Goal: Information Seeking & Learning: Learn about a topic

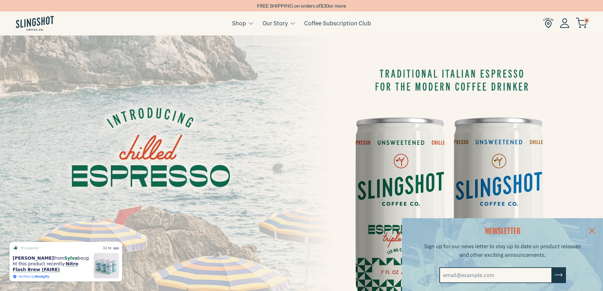
click at [598, 226] on link at bounding box center [591, 230] width 22 height 24
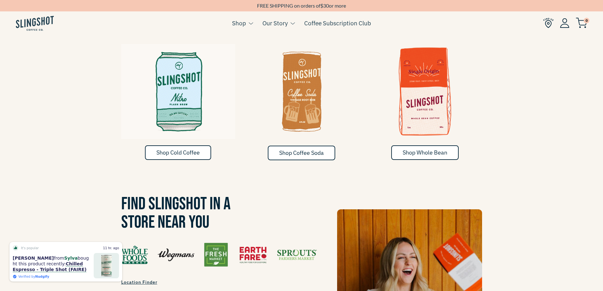
scroll to position [380, 0]
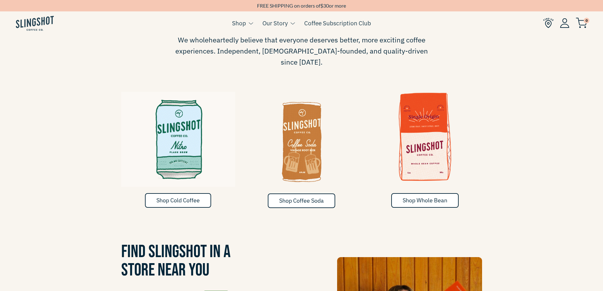
click at [428, 139] on img at bounding box center [425, 136] width 114 height 95
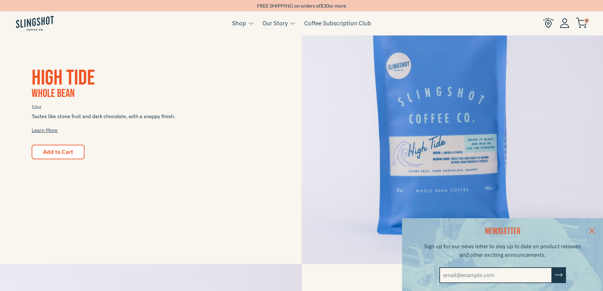
scroll to position [190, 0]
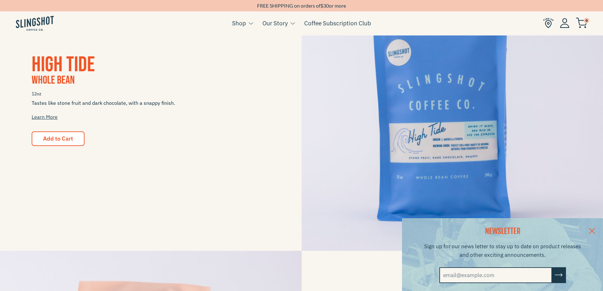
click at [600, 229] on link at bounding box center [591, 230] width 22 height 24
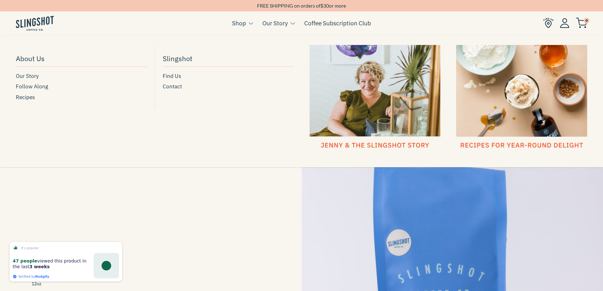
click at [284, 22] on link "Our Story" at bounding box center [274, 22] width 25 height 9
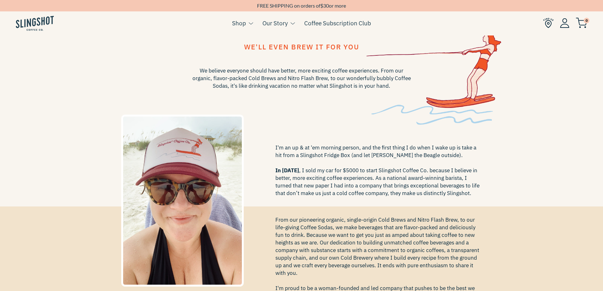
scroll to position [32, 0]
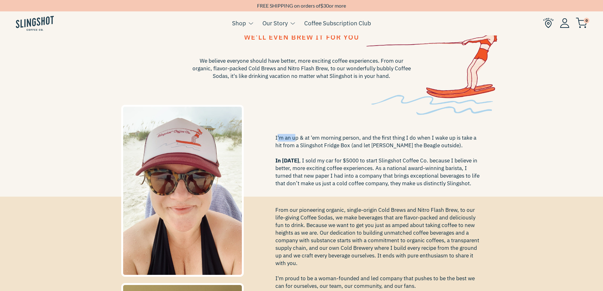
drag, startPoint x: 277, startPoint y: 137, endPoint x: 295, endPoint y: 137, distance: 18.0
click at [295, 137] on span "I'm an up & at 'em morning person, and the first thing I do when I wake up is t…" at bounding box center [378, 160] width 207 height 53
click at [333, 144] on span "I'm an up & at 'em morning person, and the first thing I do when I wake up is t…" at bounding box center [378, 160] width 207 height 53
drag, startPoint x: 323, startPoint y: 146, endPoint x: 418, endPoint y: 146, distance: 95.8
click at [418, 146] on span "I'm an up & at 'em morning person, and the first thing I do when I wake up is t…" at bounding box center [378, 160] width 207 height 53
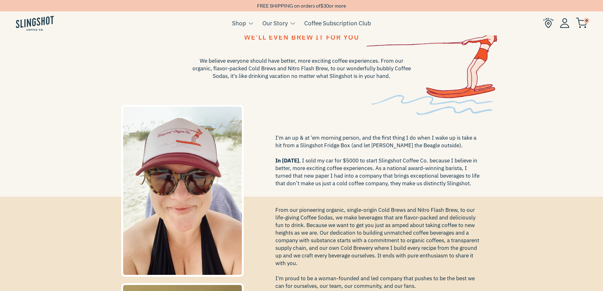
click at [461, 149] on span "I'm an up & at 'em morning person, and the first thing I do when I wake up is t…" at bounding box center [378, 160] width 207 height 53
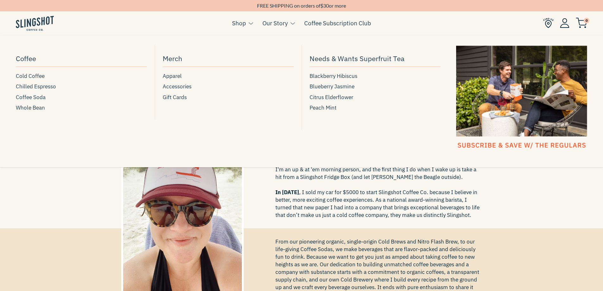
click at [241, 24] on link "Shop" at bounding box center [239, 22] width 14 height 9
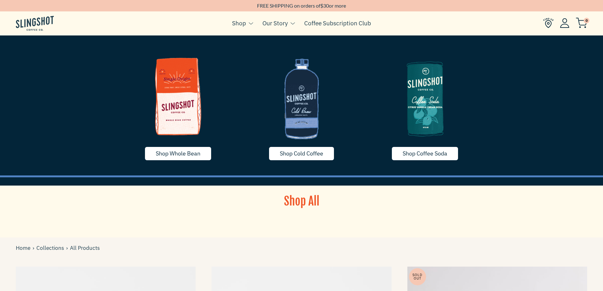
click at [186, 104] on img at bounding box center [178, 96] width 114 height 95
